Goal: Find specific page/section: Find specific page/section

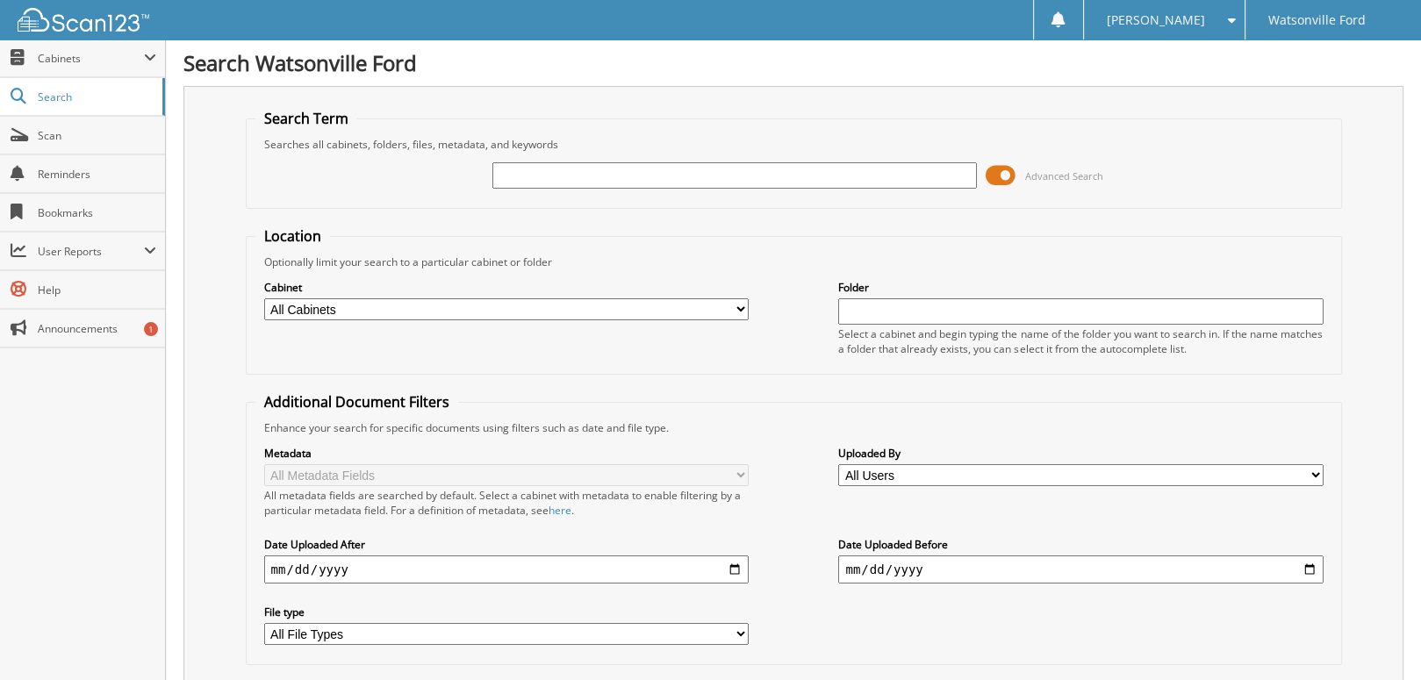
click at [536, 162] on input "text" at bounding box center [734, 175] width 484 height 26
type input "178321"
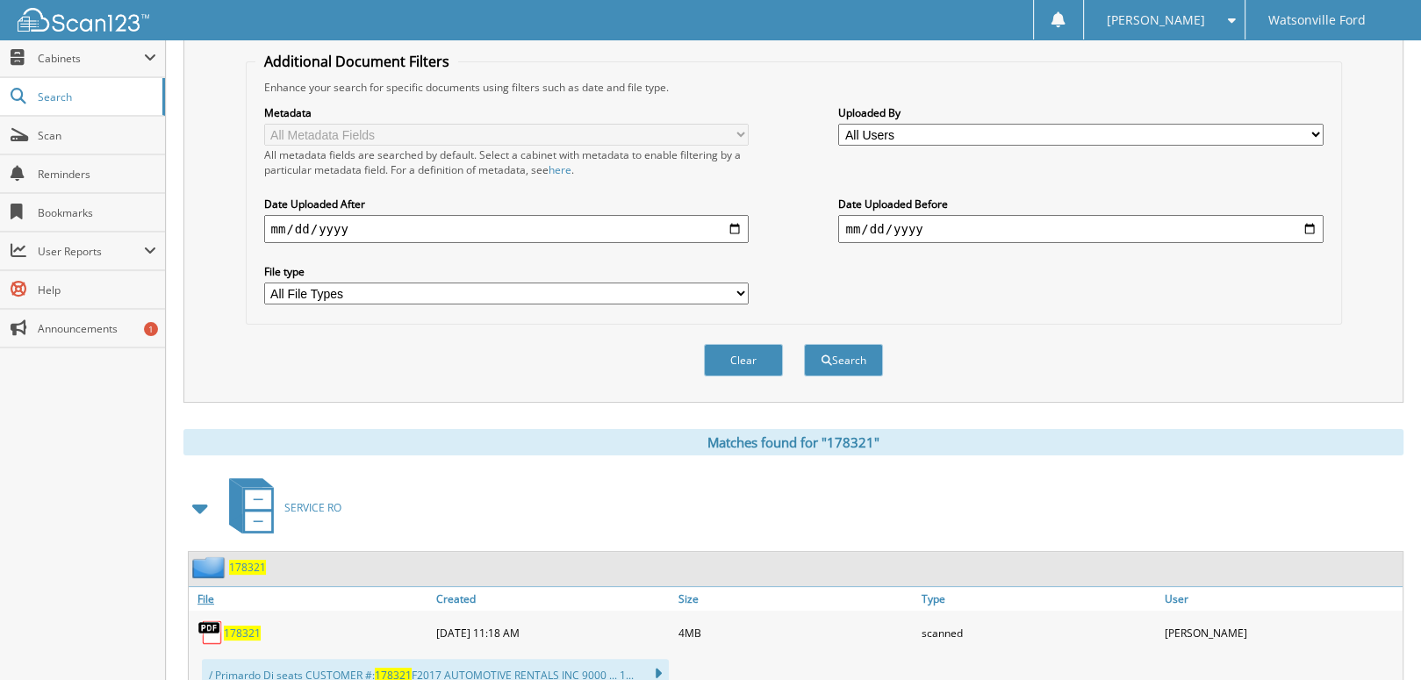
scroll to position [391, 0]
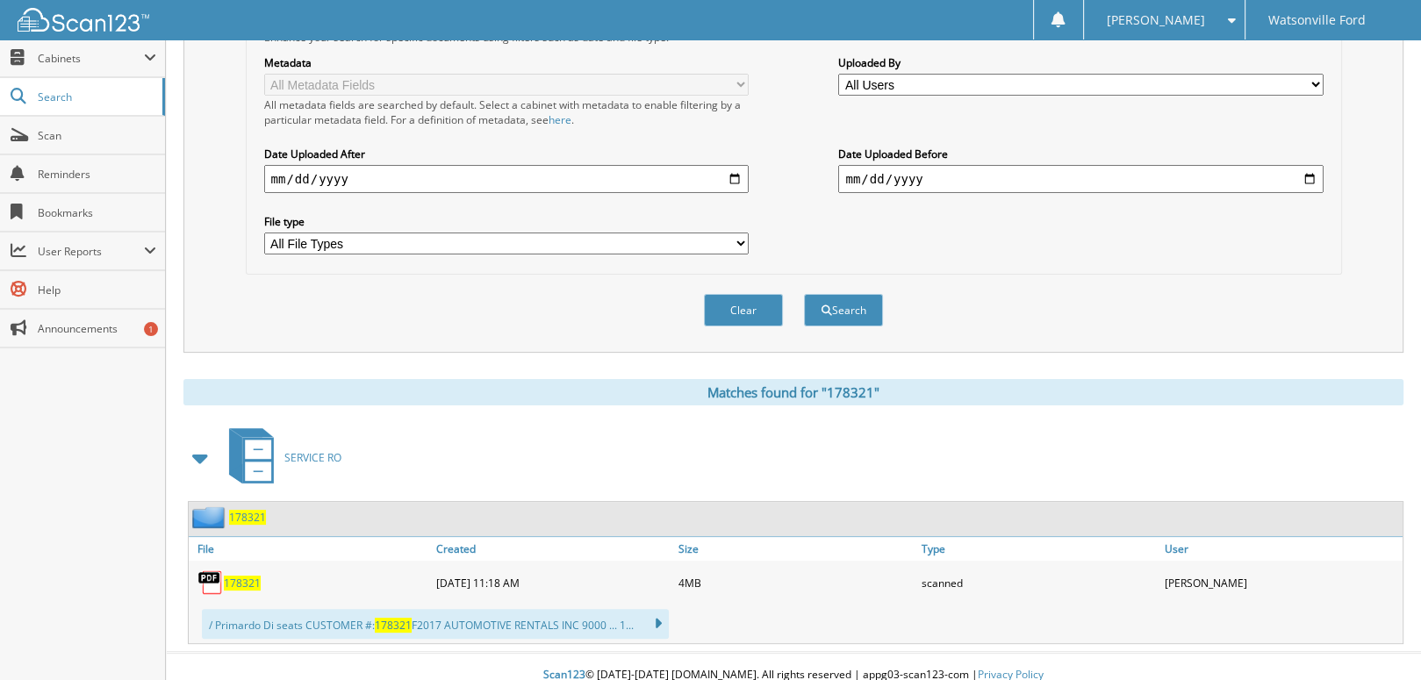
click at [240, 576] on span "178321" at bounding box center [242, 583] width 37 height 15
